Goal: Transaction & Acquisition: Purchase product/service

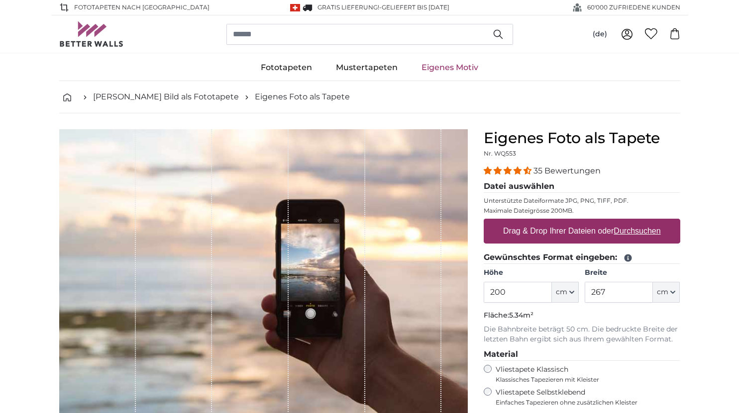
drag, startPoint x: 519, startPoint y: 290, endPoint x: 449, endPoint y: 287, distance: 69.7
click at [449, 287] on product-detail "Abbrechen Bild zuschneiden Bahnen ausblenden Eigenes Foto als Tapete Nr. WQ553 …" at bounding box center [369, 345] width 637 height 464
type input "150"
drag, startPoint x: 609, startPoint y: 291, endPoint x: 557, endPoint y: 294, distance: 52.9
click at [557, 294] on div "Höhe 150 ft cm Centimeter (cm) Inches (inch) Feet (ft. in.) Breite 267 ft cm Ce…" at bounding box center [582, 285] width 196 height 35
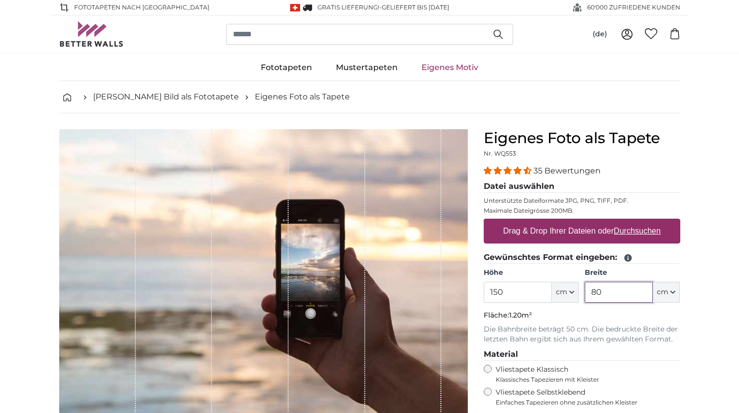
type input "80"
click at [590, 328] on p "Die Bahnbreite beträgt 50 cm. Die bedruckte Breite der letzten Bahn ergibt sich…" at bounding box center [582, 335] width 196 height 20
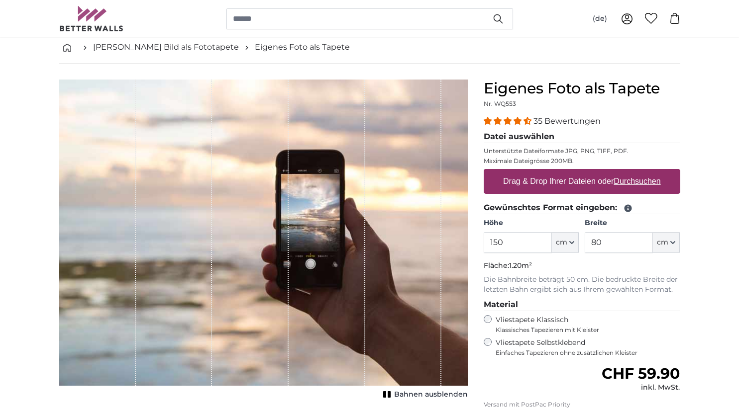
scroll to position [99, 0]
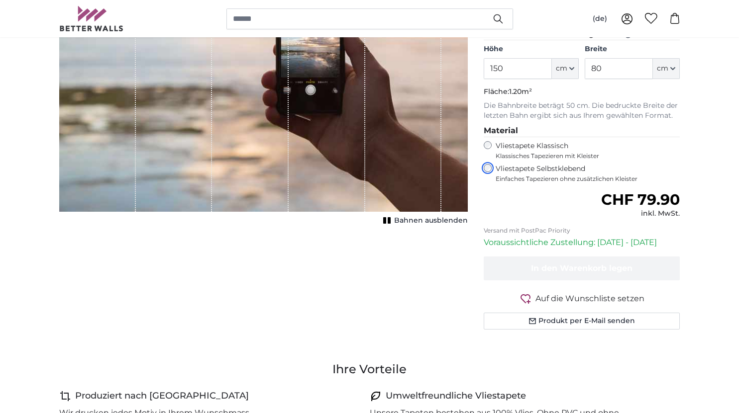
scroll to position [249, 0]
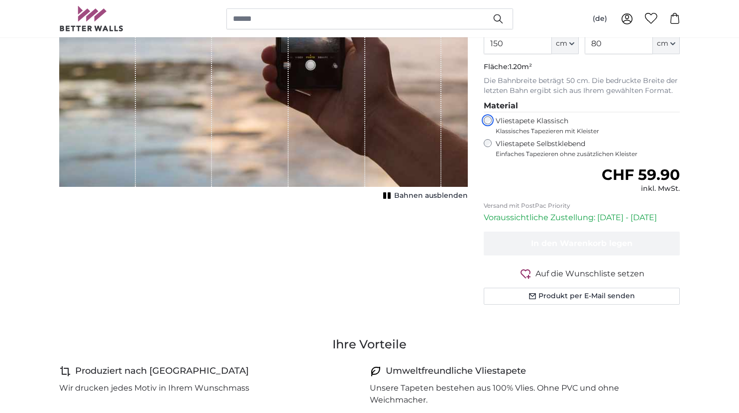
scroll to position [50, 0]
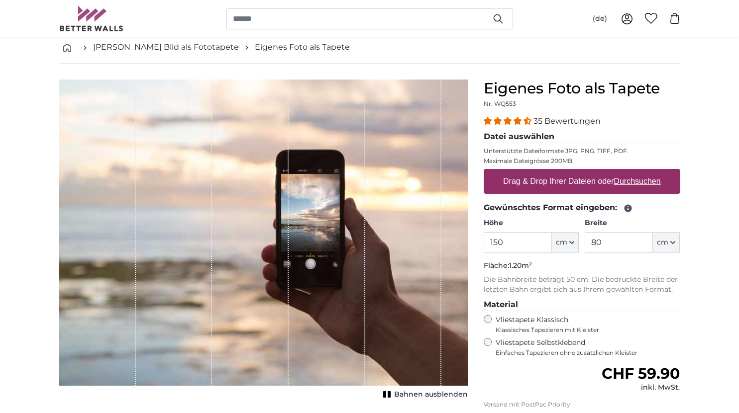
click at [634, 183] on u "Durchsuchen" at bounding box center [636, 181] width 47 height 8
click at [634, 172] on input "Drag & Drop Ihrer Dateien oder Durchsuchen" at bounding box center [582, 170] width 196 height 3
type input "**********"
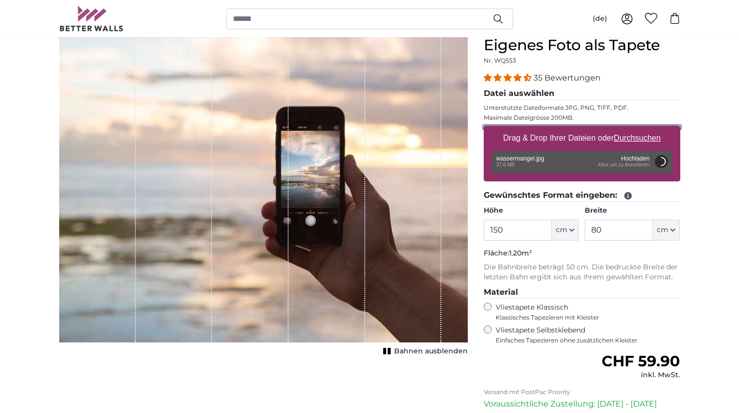
scroll to position [149, 0]
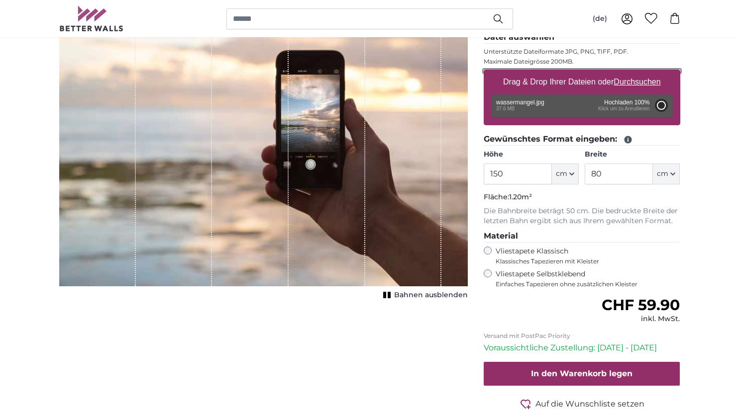
type input "200"
type input "106"
